Goal: Navigation & Orientation: Find specific page/section

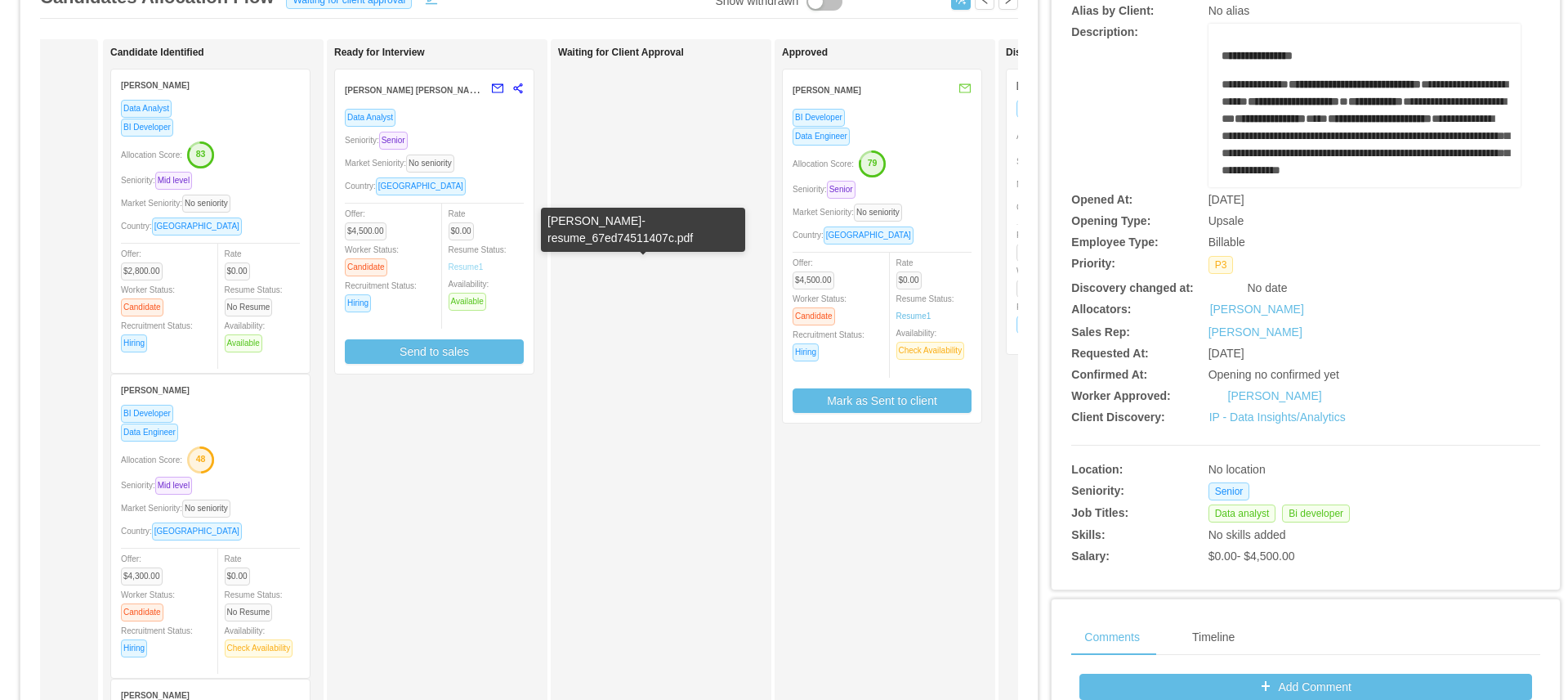
scroll to position [0, 212]
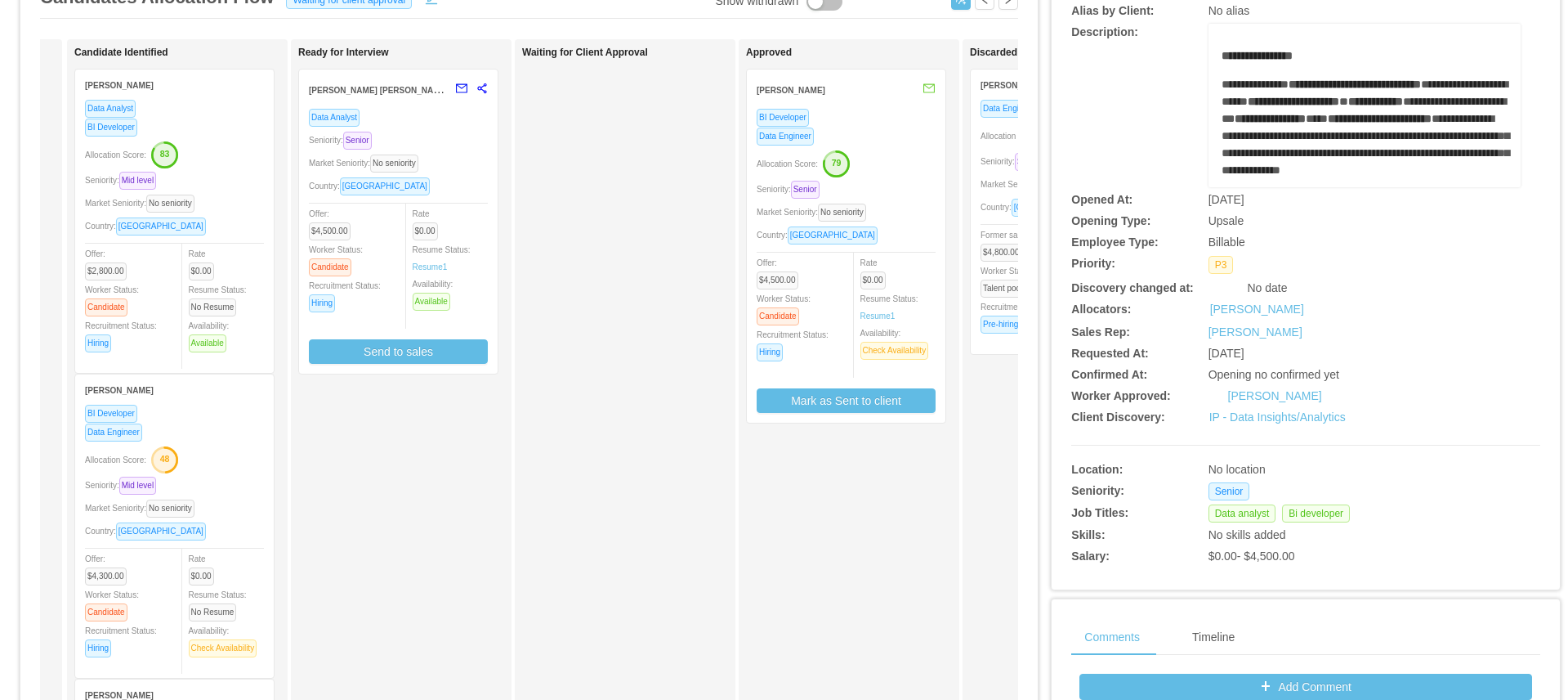
click at [920, 119] on div "BI Developer" at bounding box center [846, 117] width 179 height 19
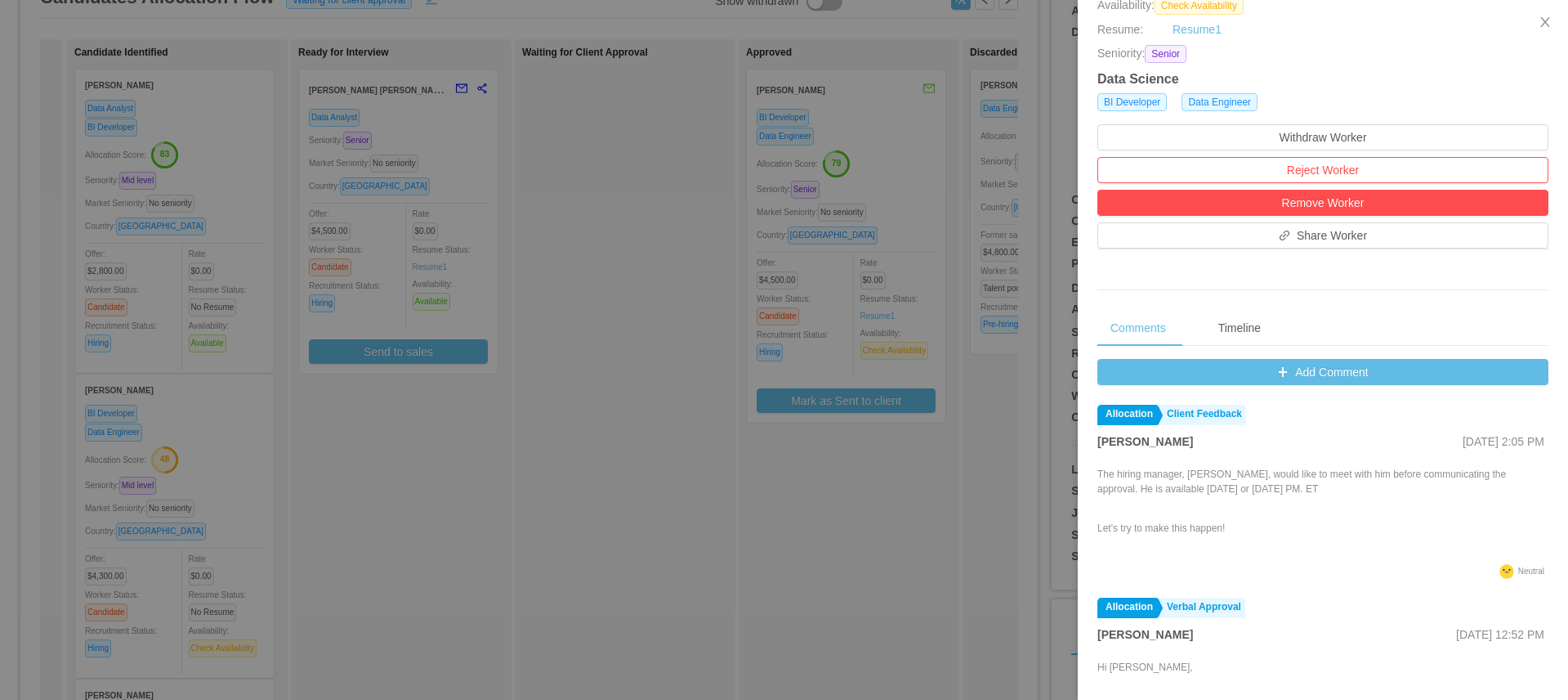
scroll to position [369, 0]
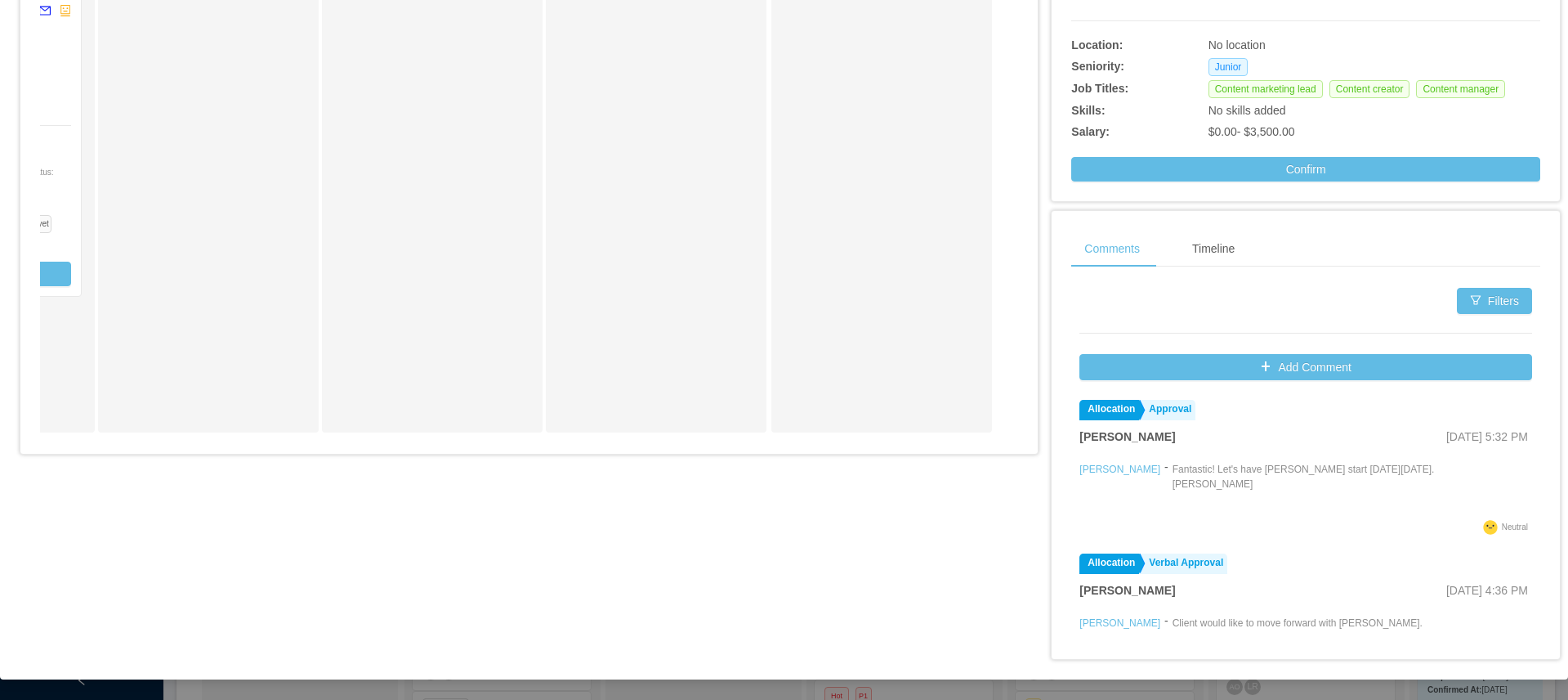
scroll to position [581, 0]
